Goal: Task Accomplishment & Management: Manage account settings

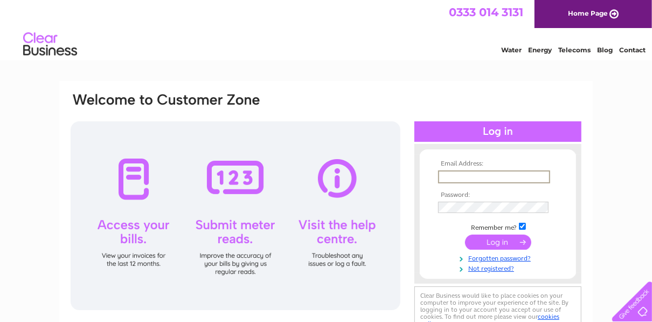
click at [447, 177] on input "text" at bounding box center [494, 176] width 112 height 13
type input "menstriemotors@btconnect.com"
click at [485, 239] on input "submit" at bounding box center [498, 240] width 66 height 15
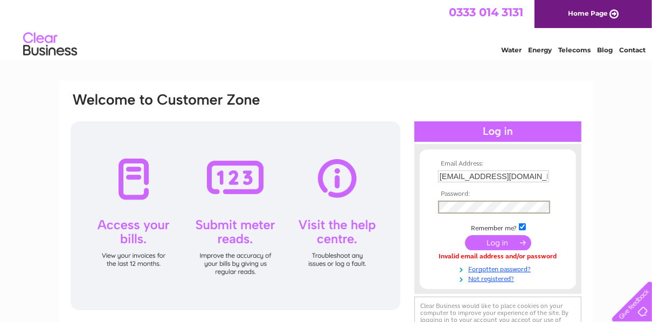
click at [489, 244] on input "submit" at bounding box center [498, 242] width 66 height 15
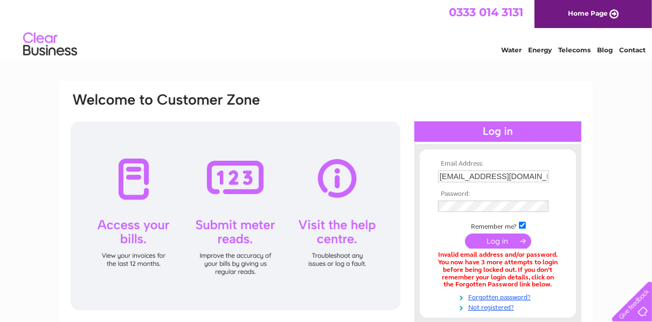
click at [487, 240] on input "submit" at bounding box center [498, 240] width 66 height 15
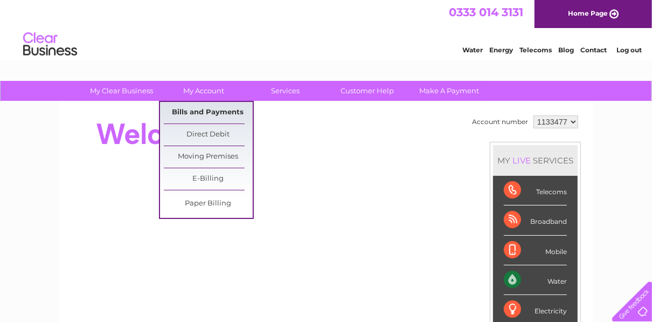
click at [202, 106] on link "Bills and Payments" at bounding box center [208, 113] width 89 height 22
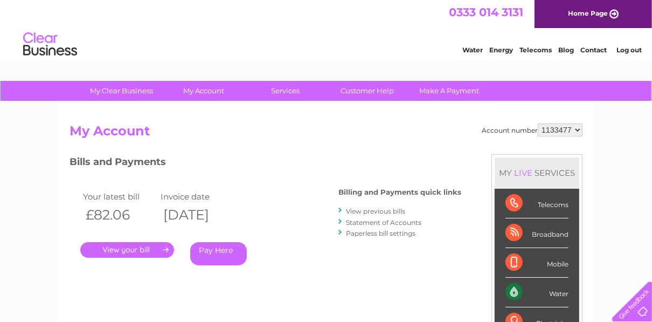
click at [397, 211] on link "View previous bills" at bounding box center [375, 211] width 59 height 8
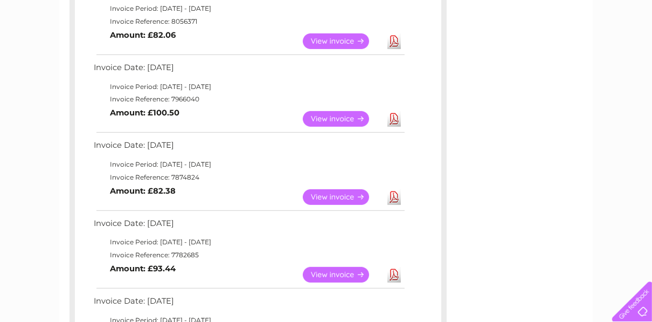
scroll to position [223, 0]
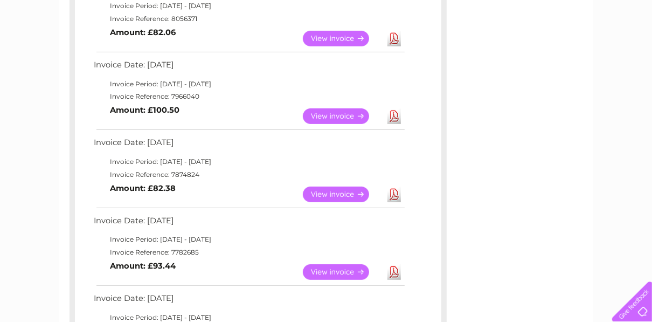
click at [341, 193] on link "View" at bounding box center [342, 194] width 79 height 16
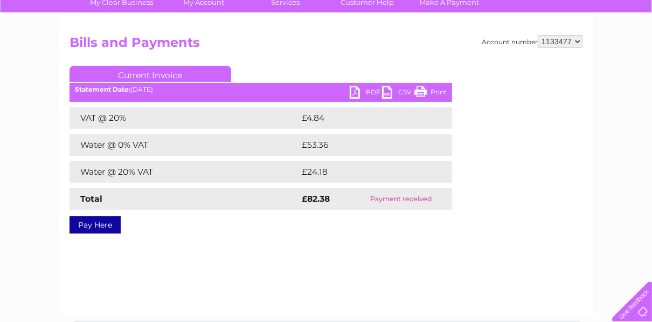
scroll to position [91, 0]
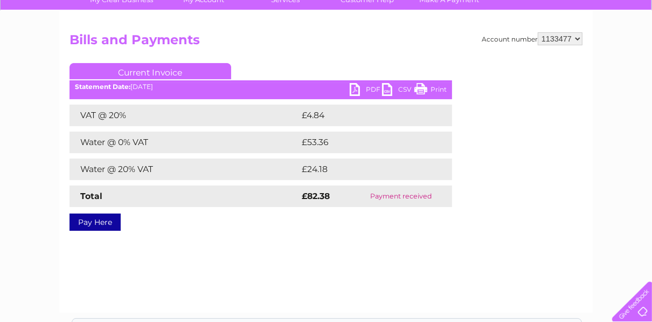
click at [364, 89] on link "PDF" at bounding box center [366, 91] width 32 height 16
